Goal: Information Seeking & Learning: Learn about a topic

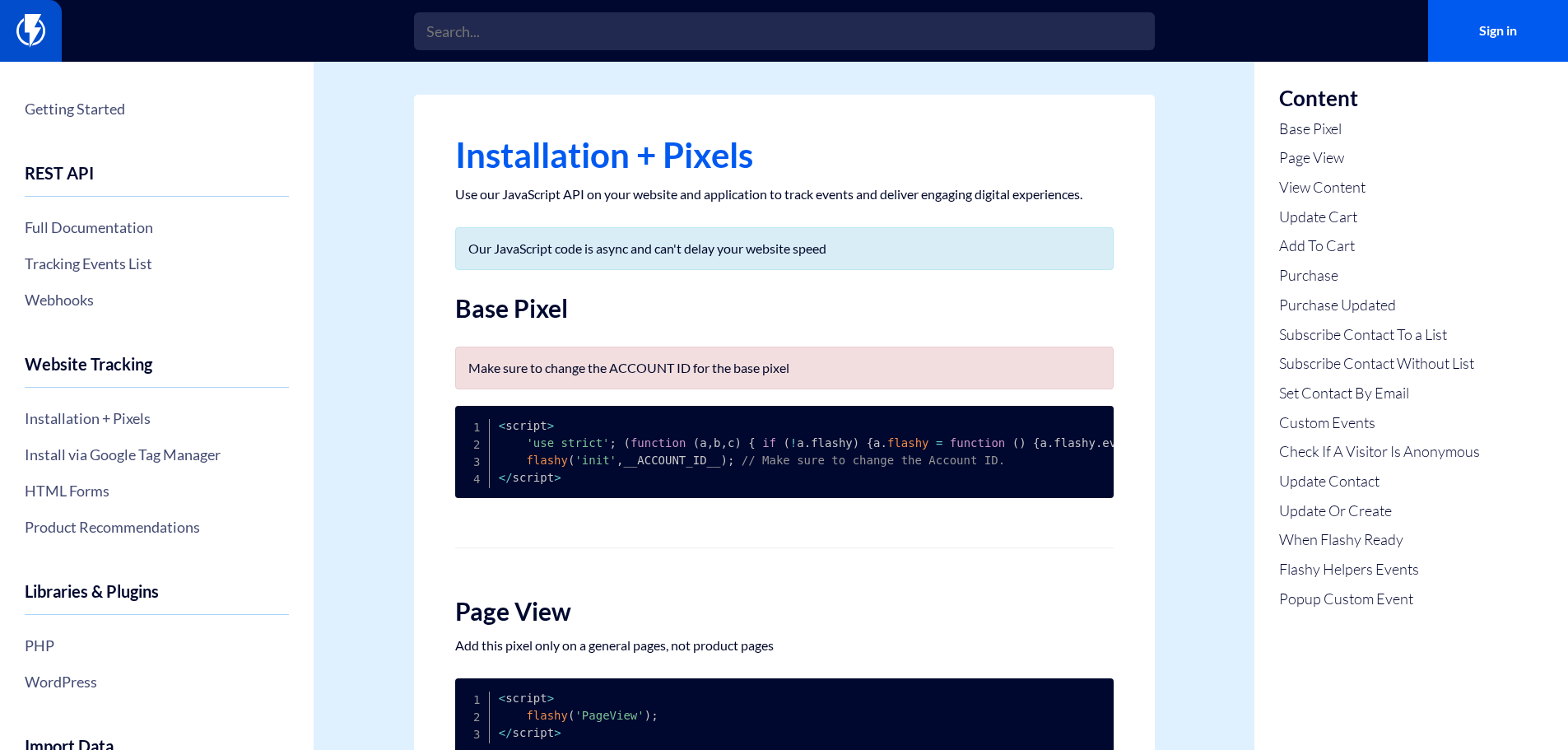
click at [30, 30] on img at bounding box center [31, 30] width 29 height 33
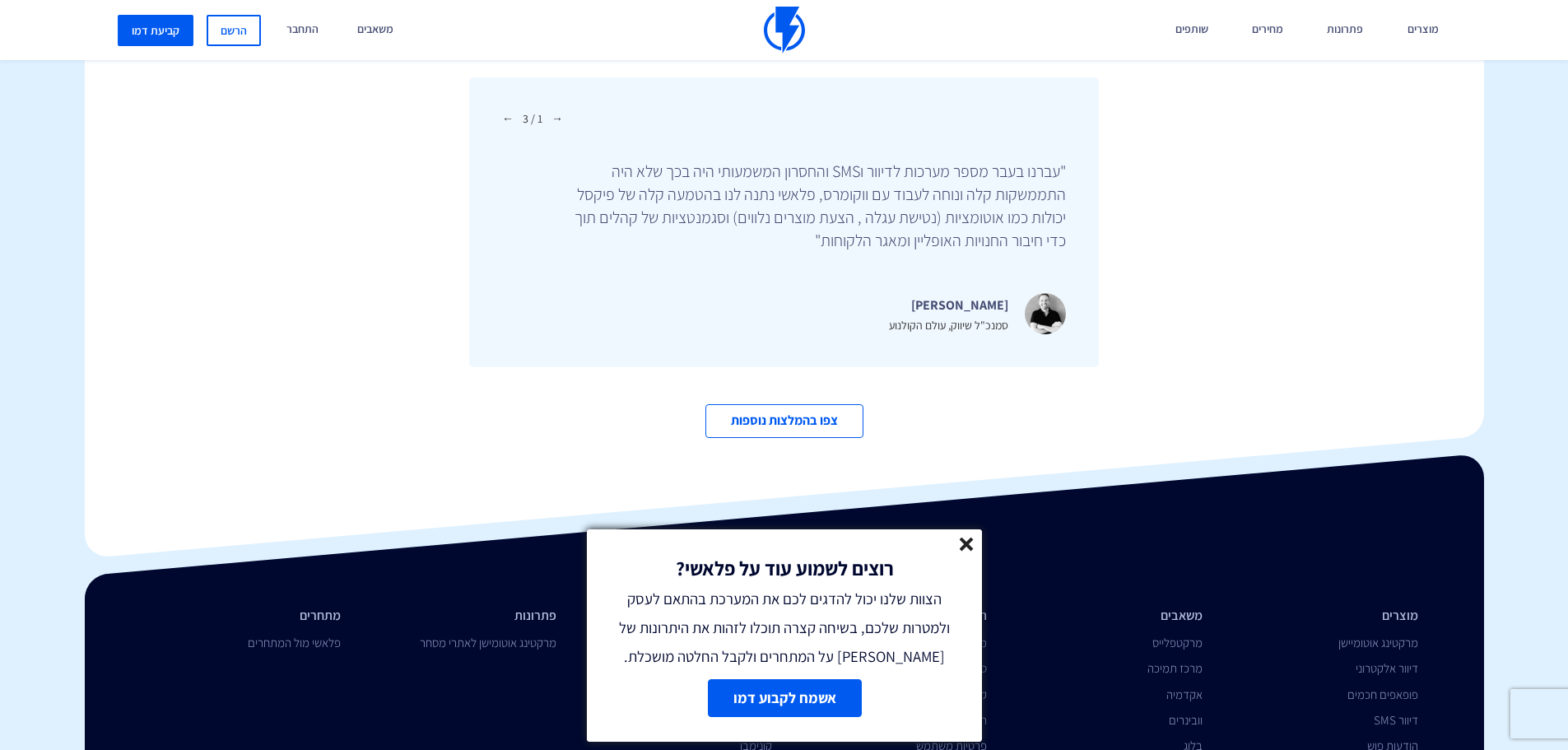
scroll to position [5696, 0]
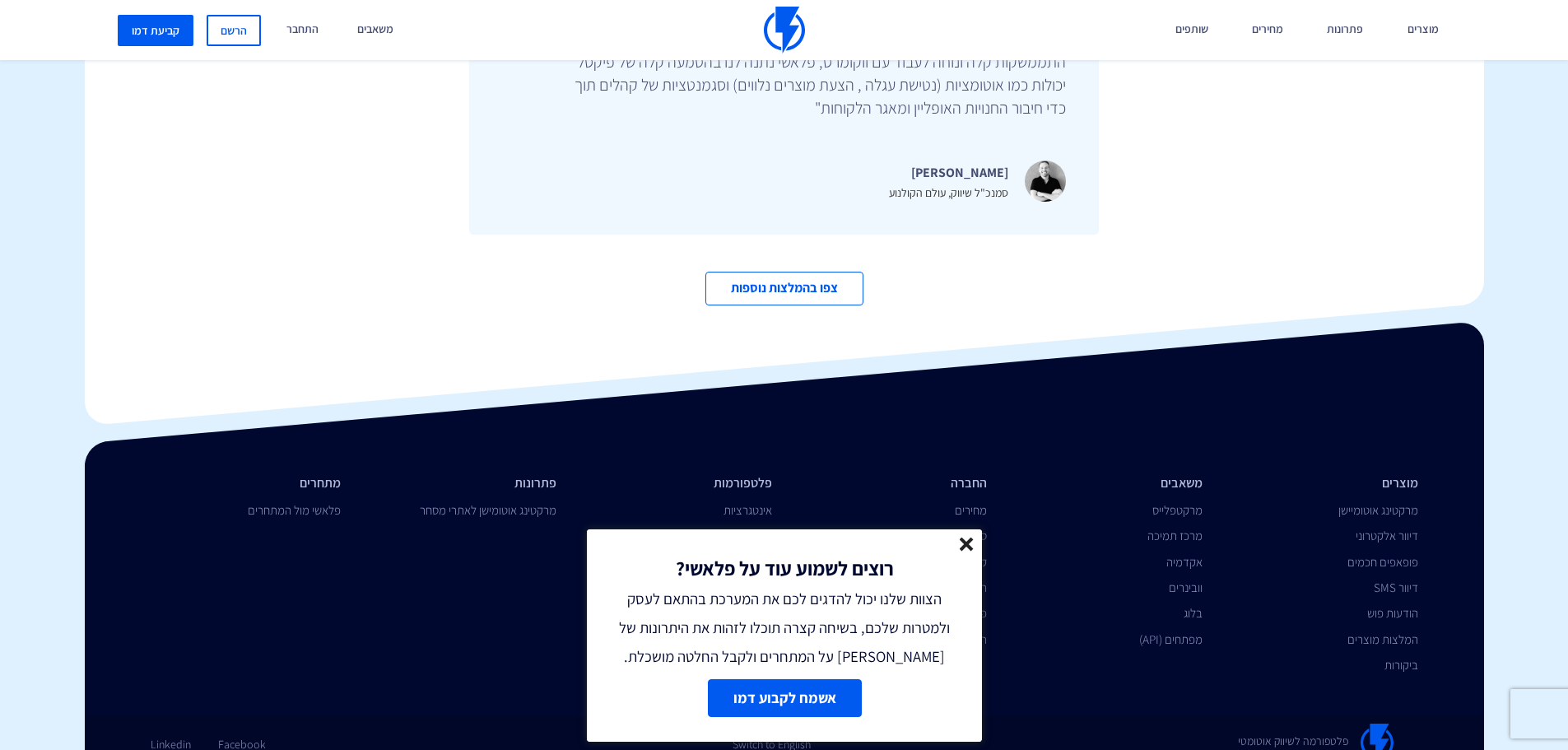
click at [968, 543] on line at bounding box center [966, 543] width 12 height 12
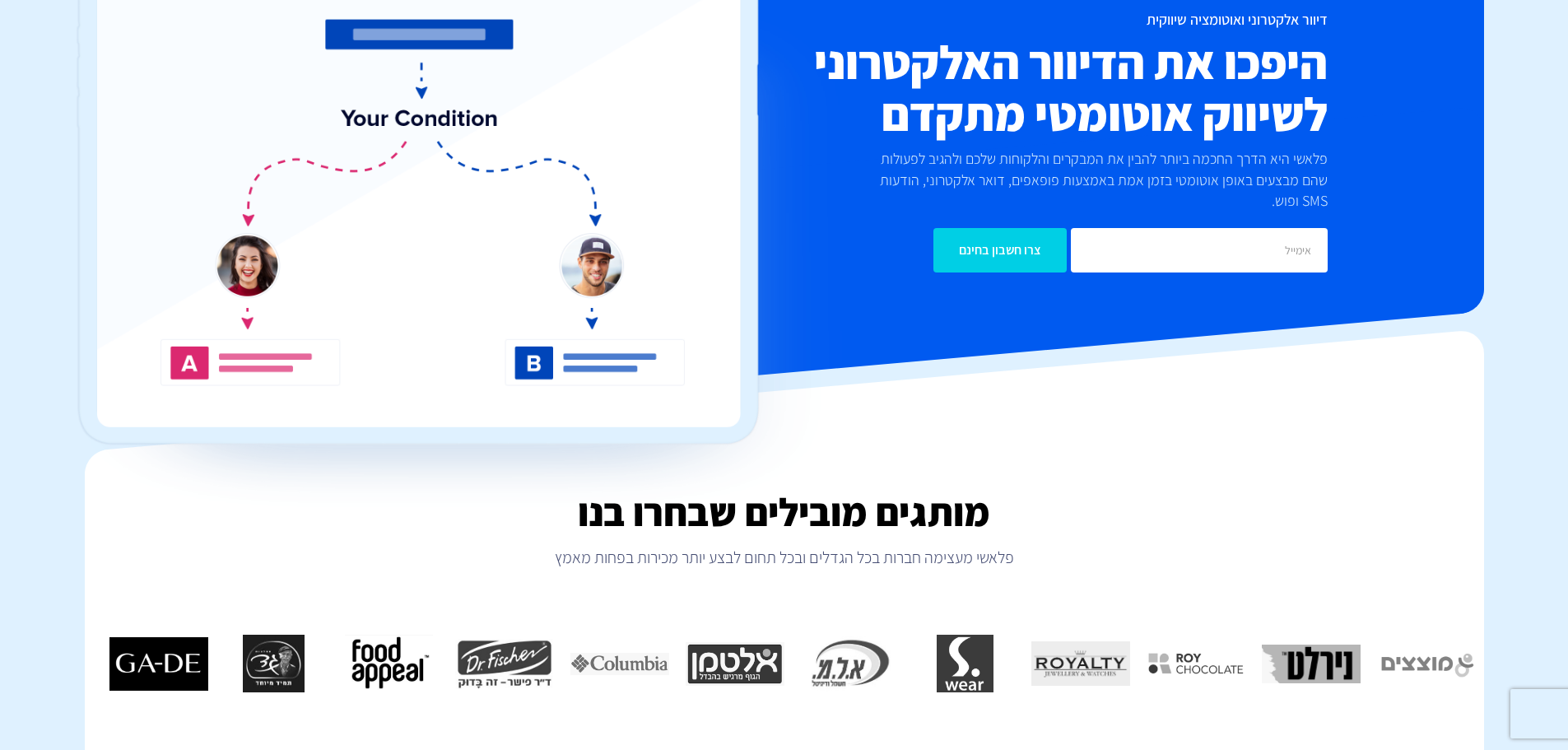
scroll to position [0, 0]
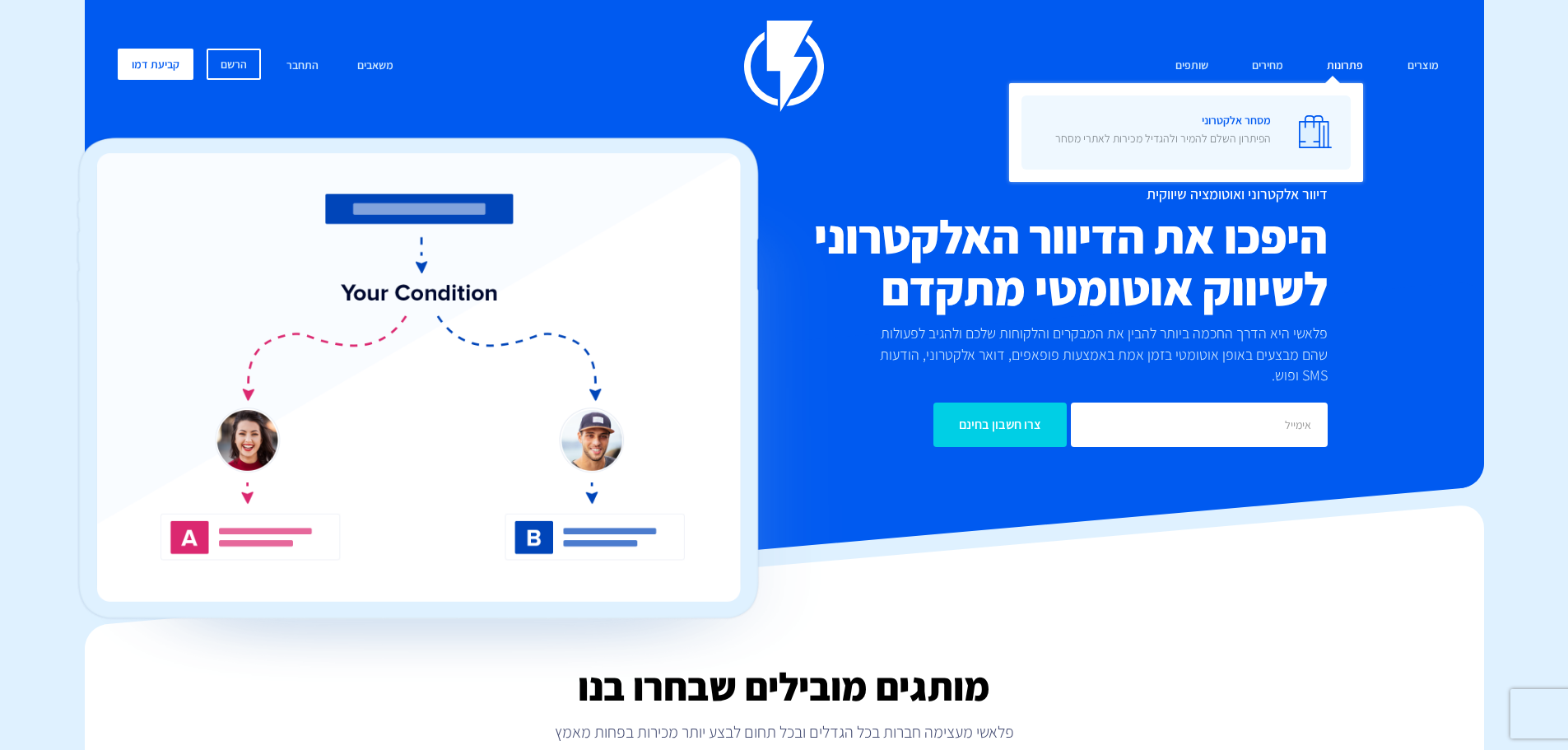
click at [1216, 136] on p "הפיתרון השלם להמיר ולהגדיל מכירות לאתרי מסחר" at bounding box center [1162, 138] width 216 height 16
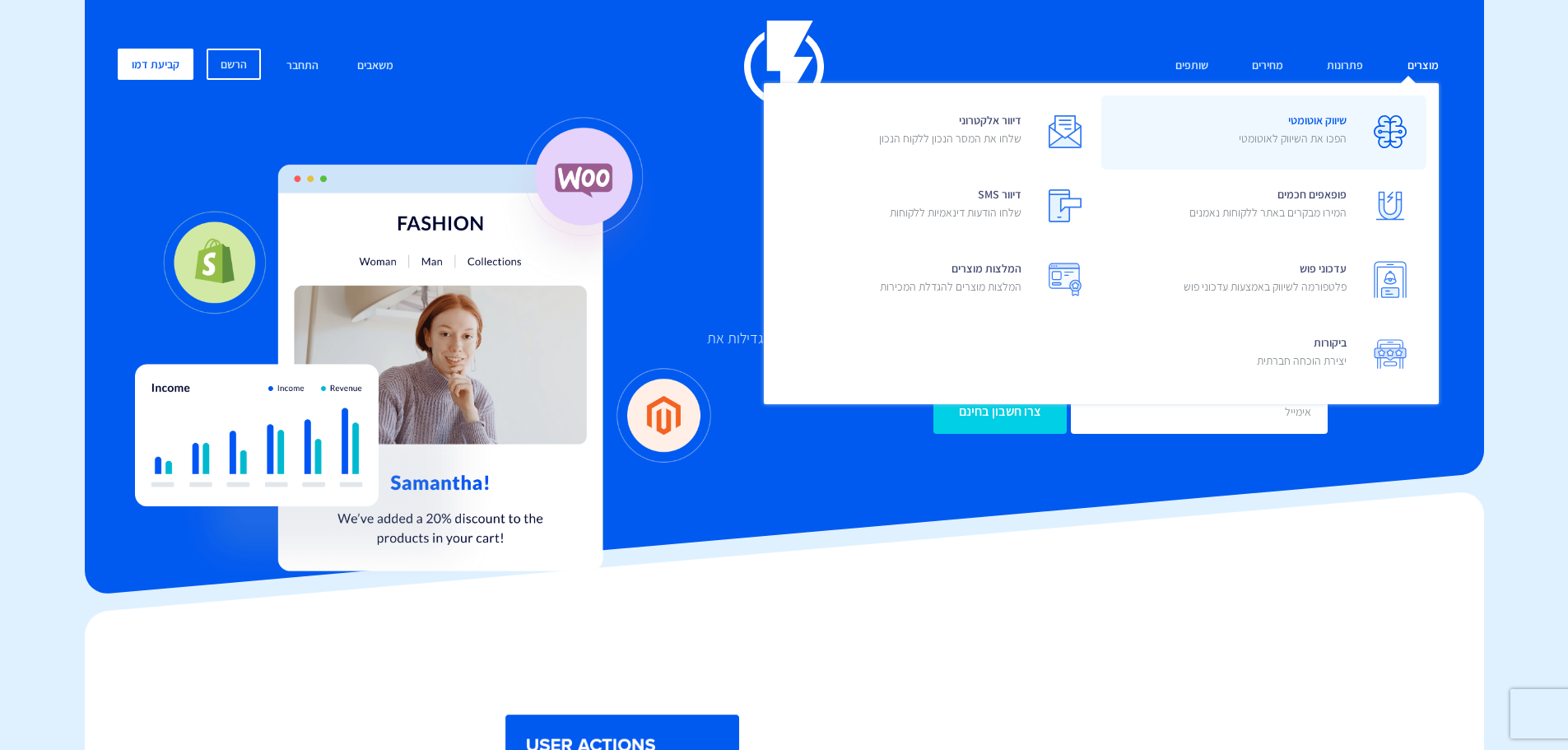
click at [1319, 125] on span "שיווק אוטומטי הפכו את השיווק לאוטומטי" at bounding box center [1292, 131] width 107 height 47
